Goal: Navigation & Orientation: Find specific page/section

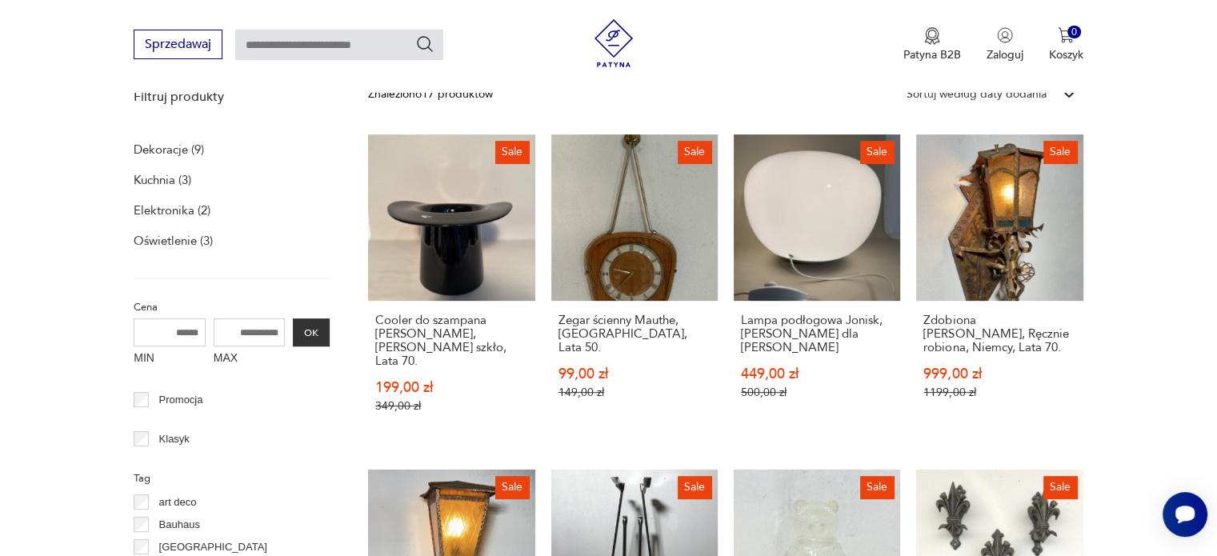
click at [862, 245] on link "Sale Lampa podłogowa Jonisk, [PERSON_NAME] dla Ikea 449,00 zł 500,00 zł" at bounding box center [817, 289] width 166 height 310
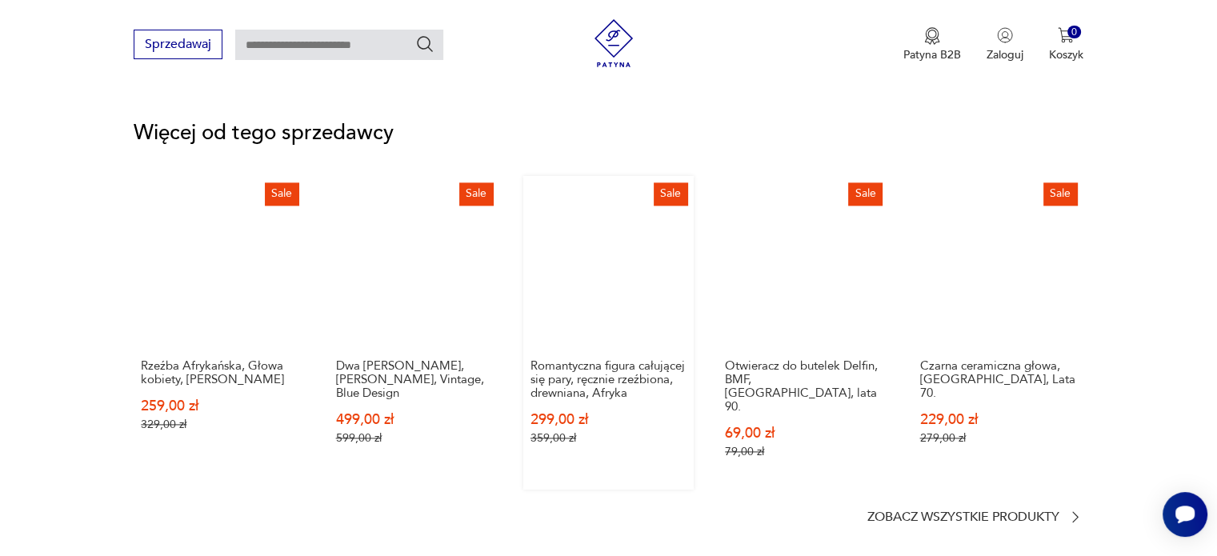
scroll to position [2081, 0]
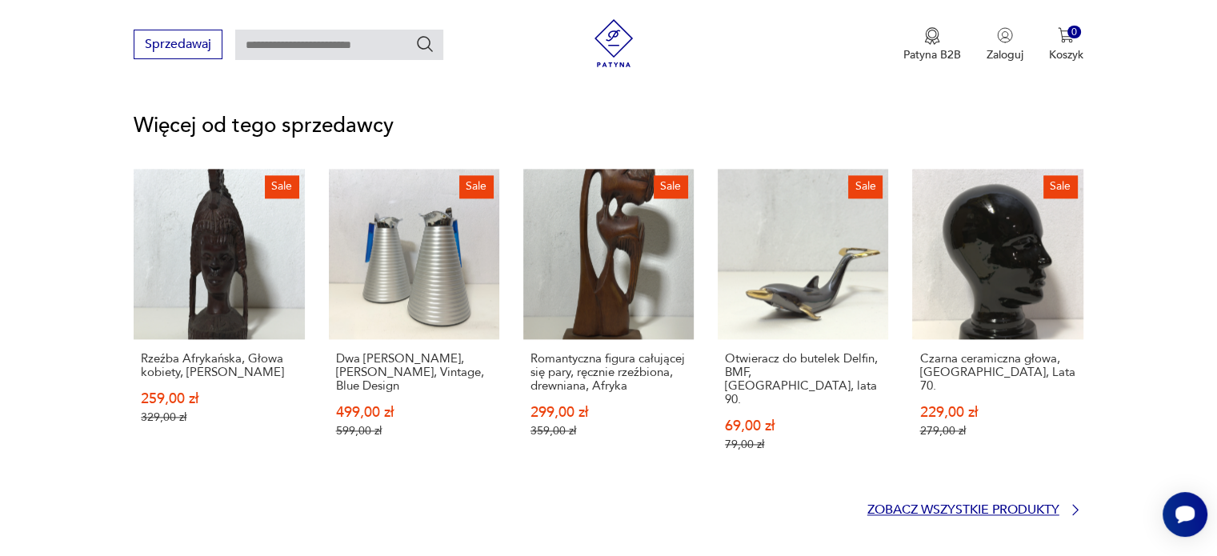
click at [956, 505] on p "Zobacz wszystkie produkty" at bounding box center [964, 510] width 192 height 10
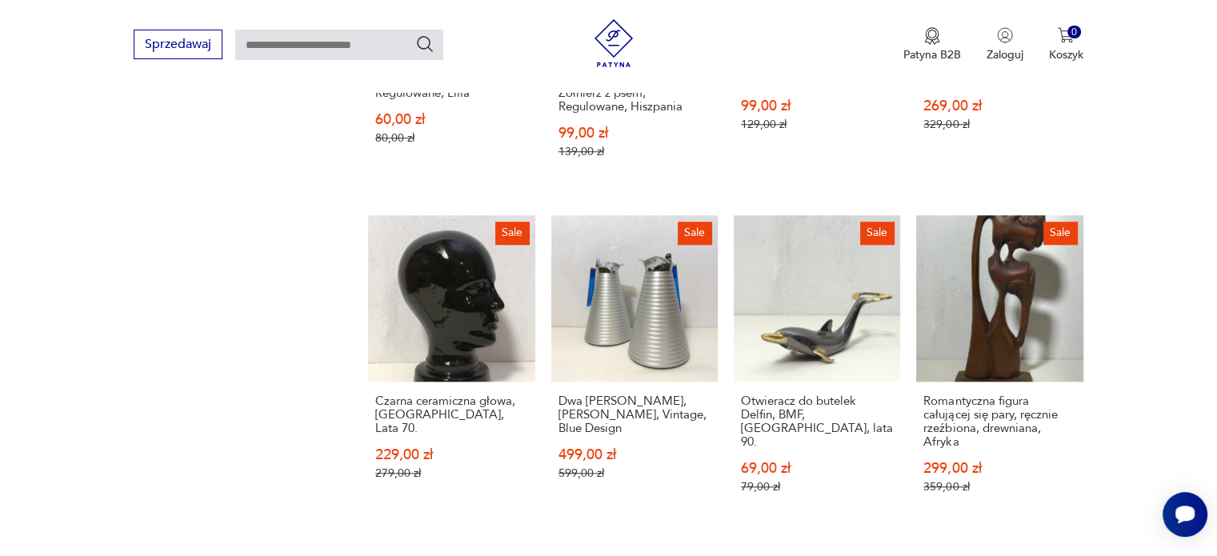
scroll to position [1530, 0]
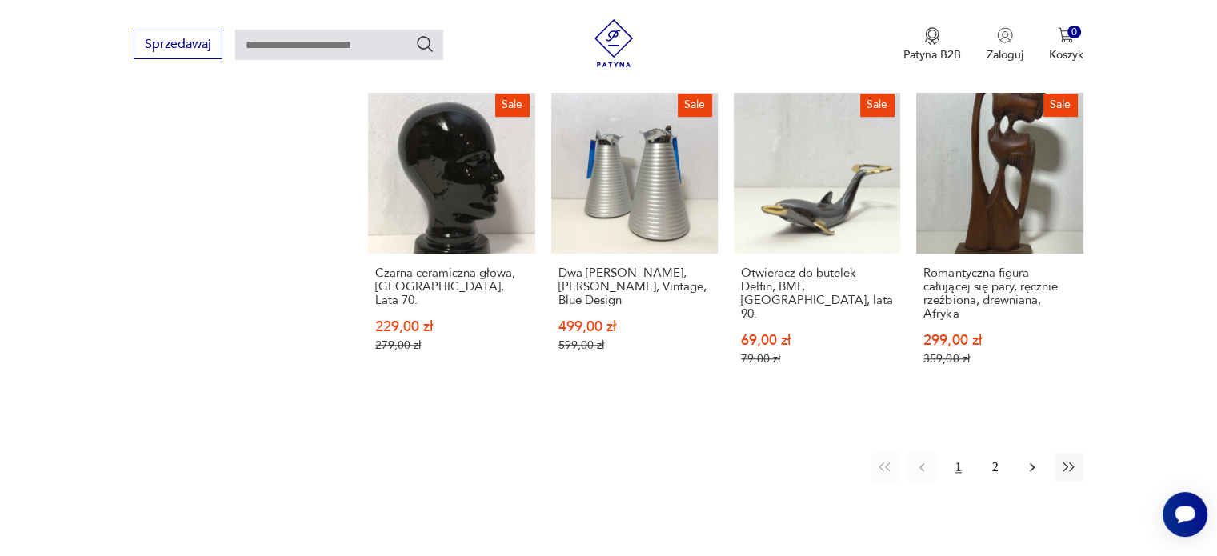
click at [1029, 459] on icon "button" at bounding box center [1032, 467] width 16 height 16
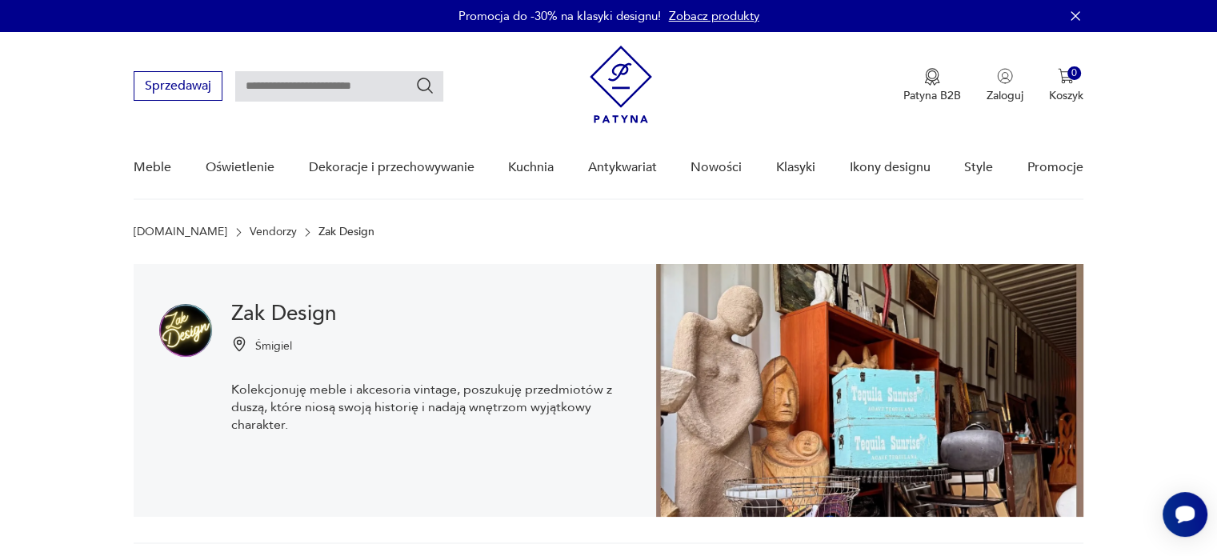
click at [1076, 18] on icon "button" at bounding box center [1076, 16] width 16 height 16
